Goal: Task Accomplishment & Management: Manage account settings

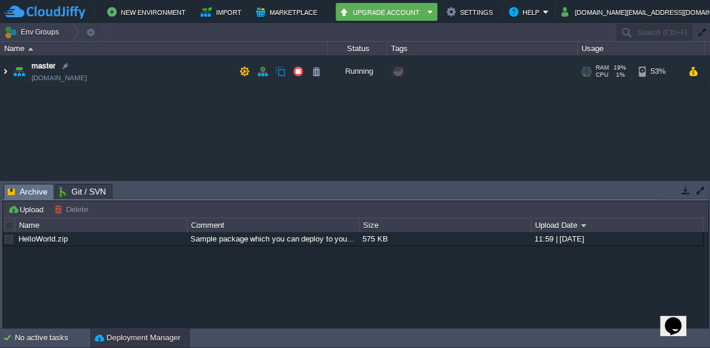
click at [3, 69] on img at bounding box center [6, 71] width 10 height 32
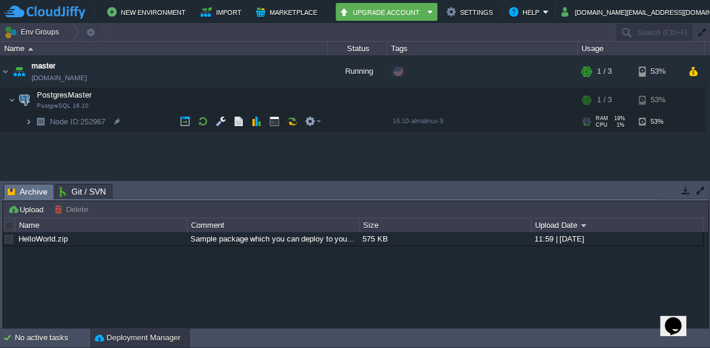
click at [28, 121] on img at bounding box center [28, 121] width 7 height 18
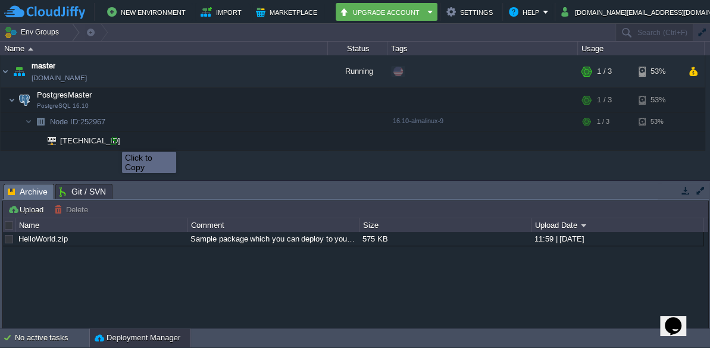
click at [113, 141] on div at bounding box center [113, 141] width 11 height 11
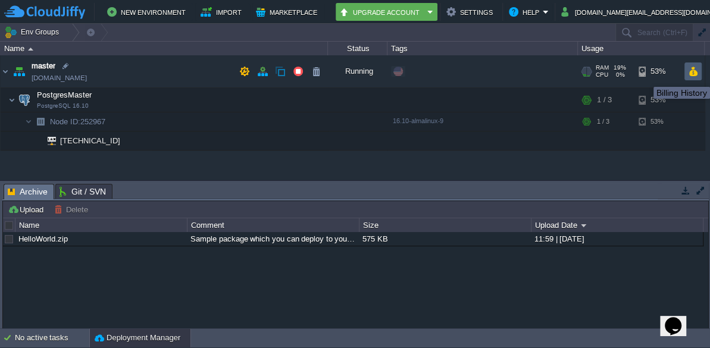
click at [693, 72] on button "button" at bounding box center [693, 71] width 10 height 11
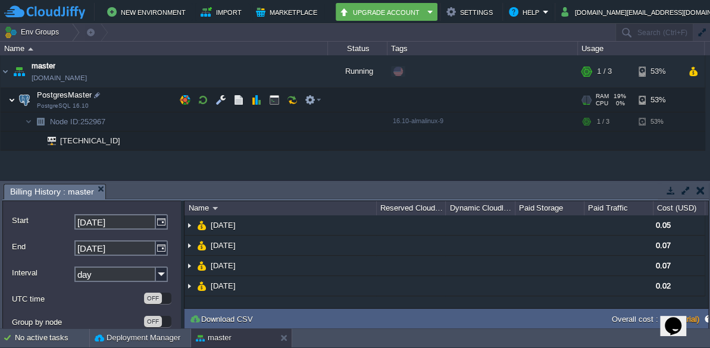
click at [12, 101] on img at bounding box center [11, 100] width 7 height 24
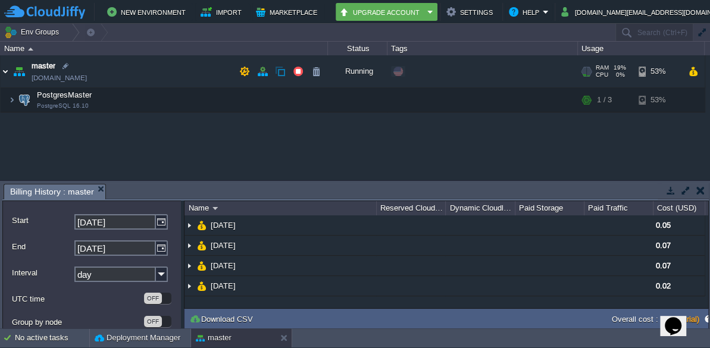
click at [6, 70] on img at bounding box center [6, 71] width 10 height 32
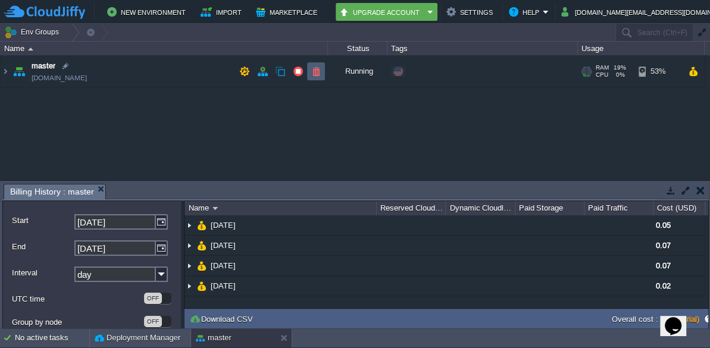
click at [315, 77] on button "button" at bounding box center [316, 71] width 11 height 11
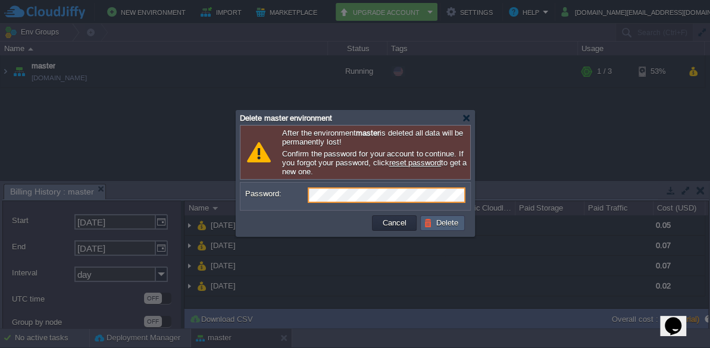
click at [435, 226] on button "Delete" at bounding box center [443, 223] width 38 height 11
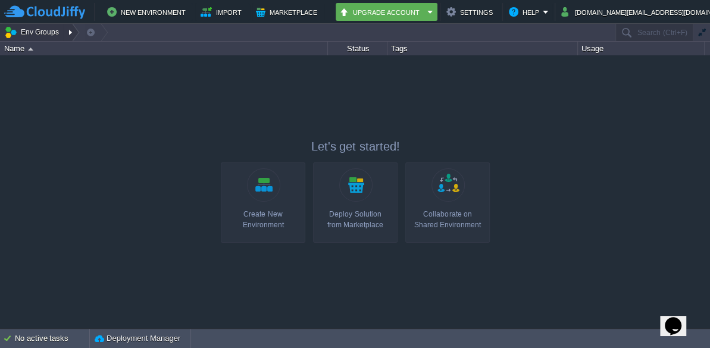
click at [68, 35] on div at bounding box center [72, 32] width 16 height 17
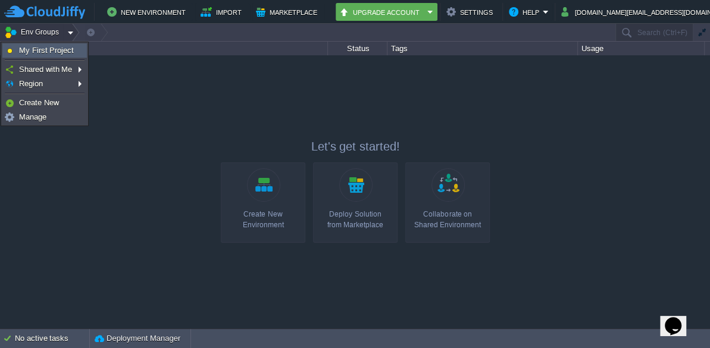
click at [68, 54] on span "My First Project" at bounding box center [46, 50] width 55 height 9
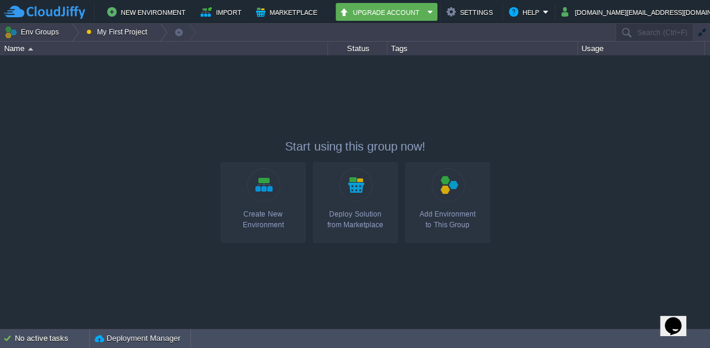
click at [217, 108] on div at bounding box center [355, 191] width 710 height 273
